Goal: Register for event/course

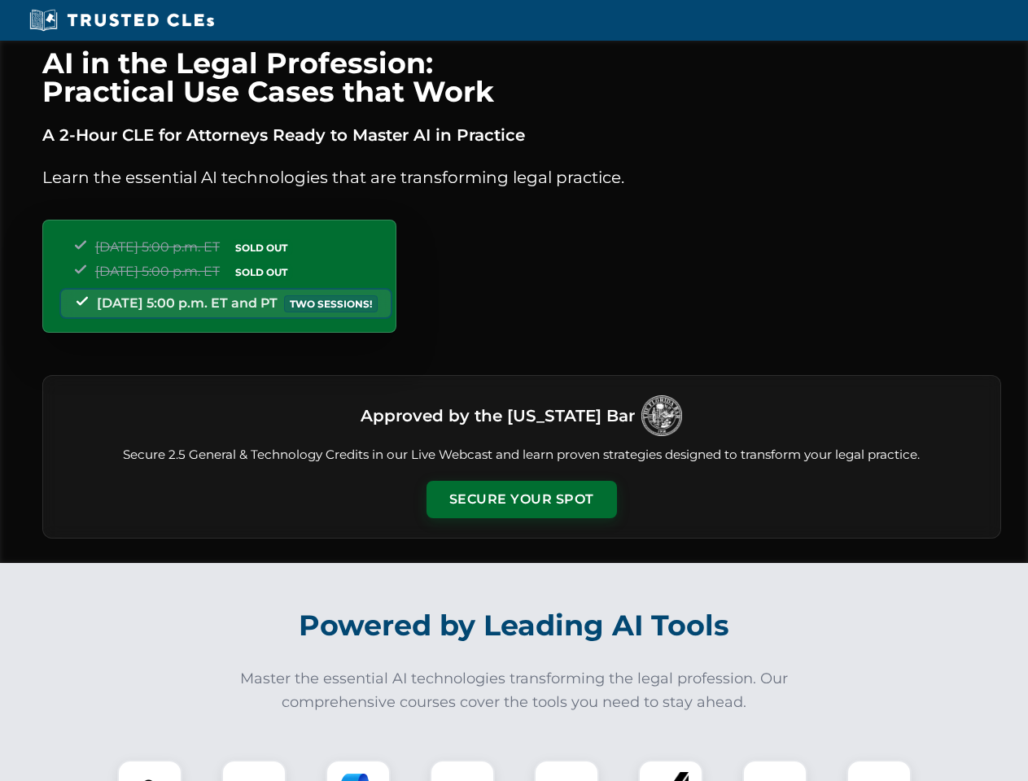
click at [521, 500] on button "Secure Your Spot" at bounding box center [522, 499] width 190 height 37
click at [150, 771] on img at bounding box center [149, 792] width 47 height 47
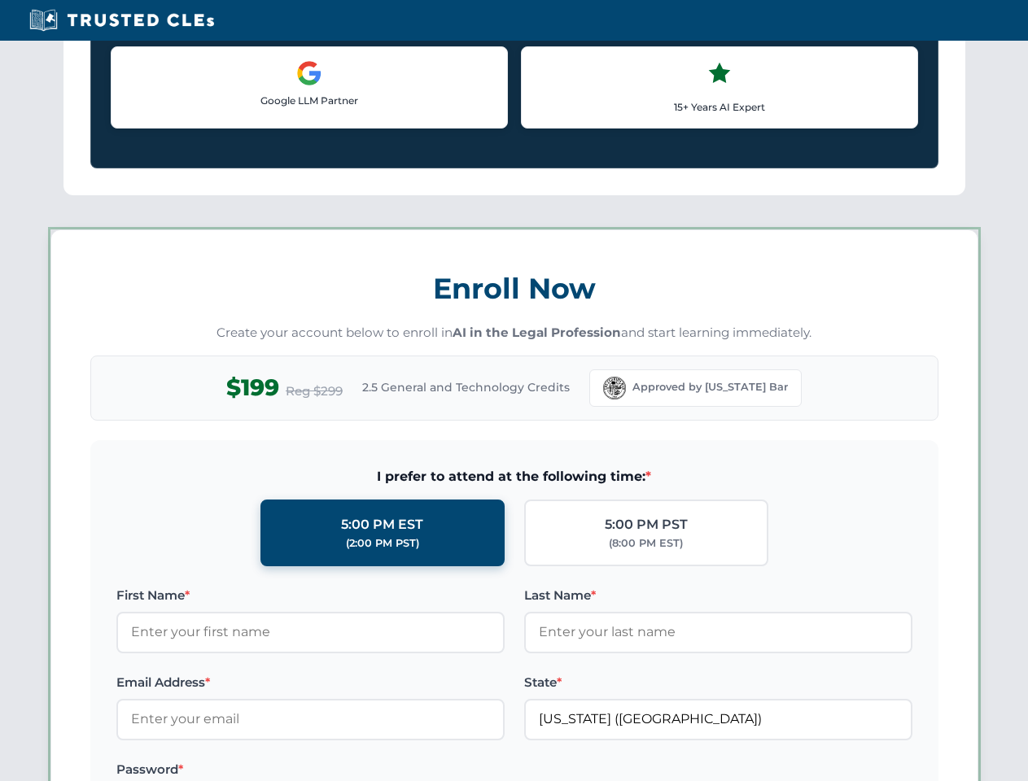
click at [358, 771] on label "Password *" at bounding box center [310, 770] width 388 height 20
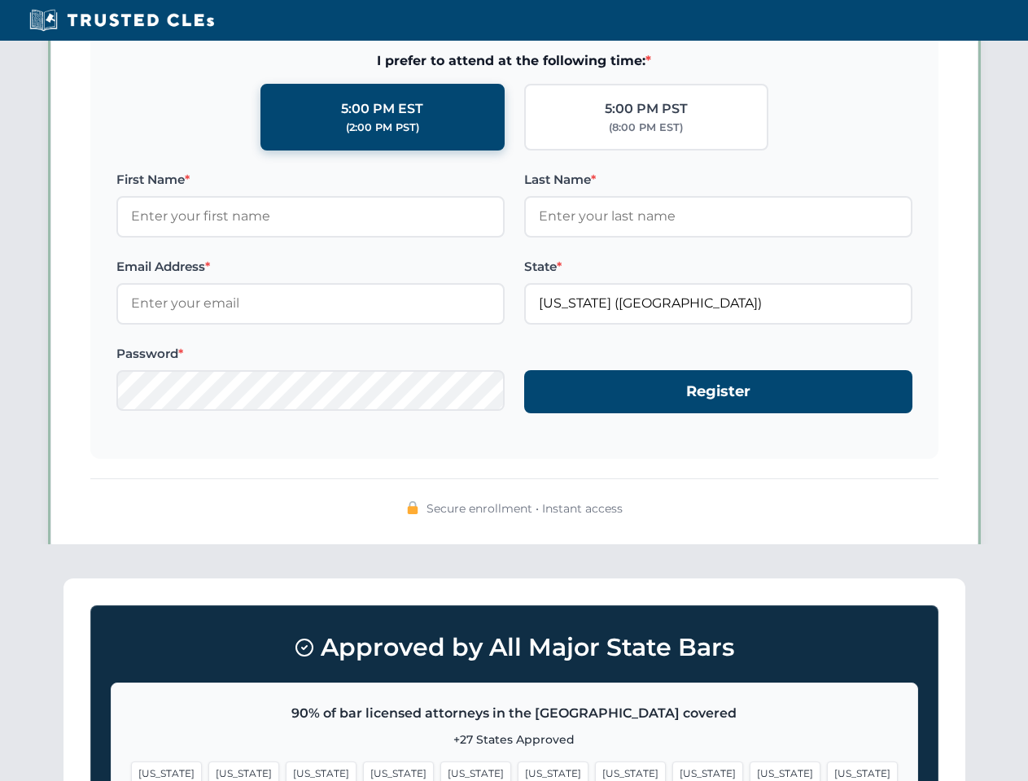
click at [750, 771] on span "[US_STATE]" at bounding box center [785, 774] width 71 height 24
